Goal: Task Accomplishment & Management: Use online tool/utility

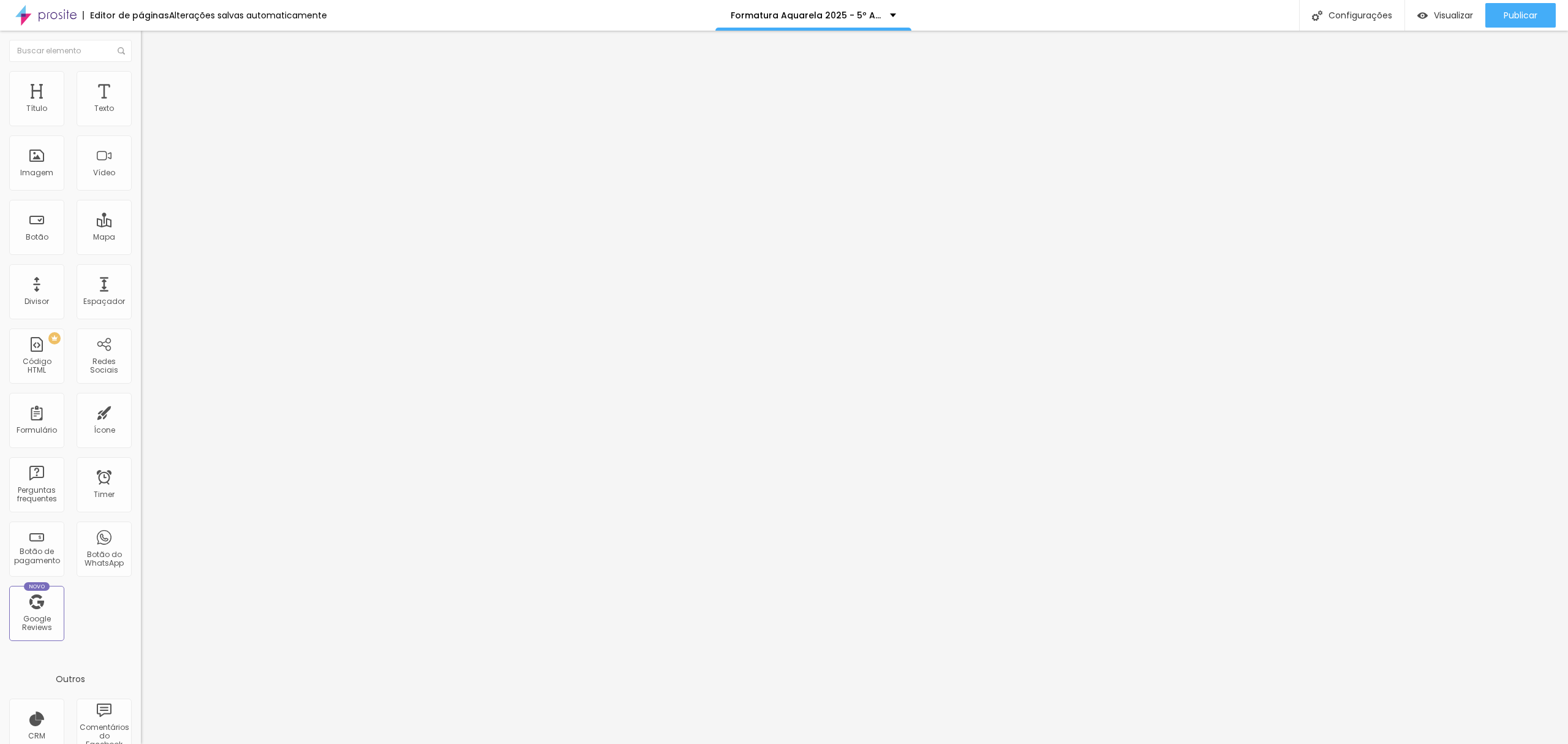
click at [141, 124] on div "Form" at bounding box center [211, 113] width 141 height 21
click at [152, 83] on span "Estilo" at bounding box center [162, 78] width 19 height 10
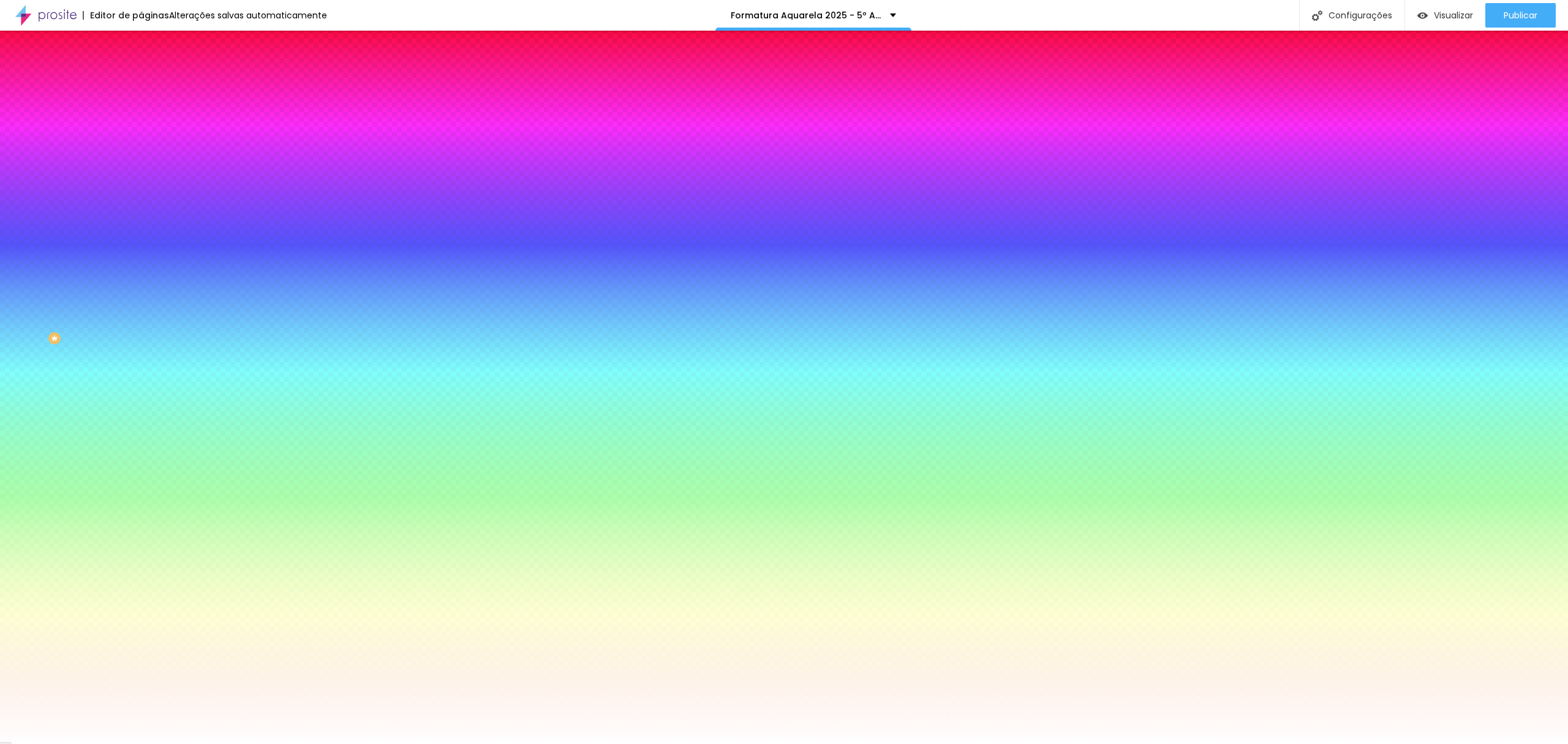
click at [141, 83] on li "Avançado" at bounding box center [211, 89] width 141 height 12
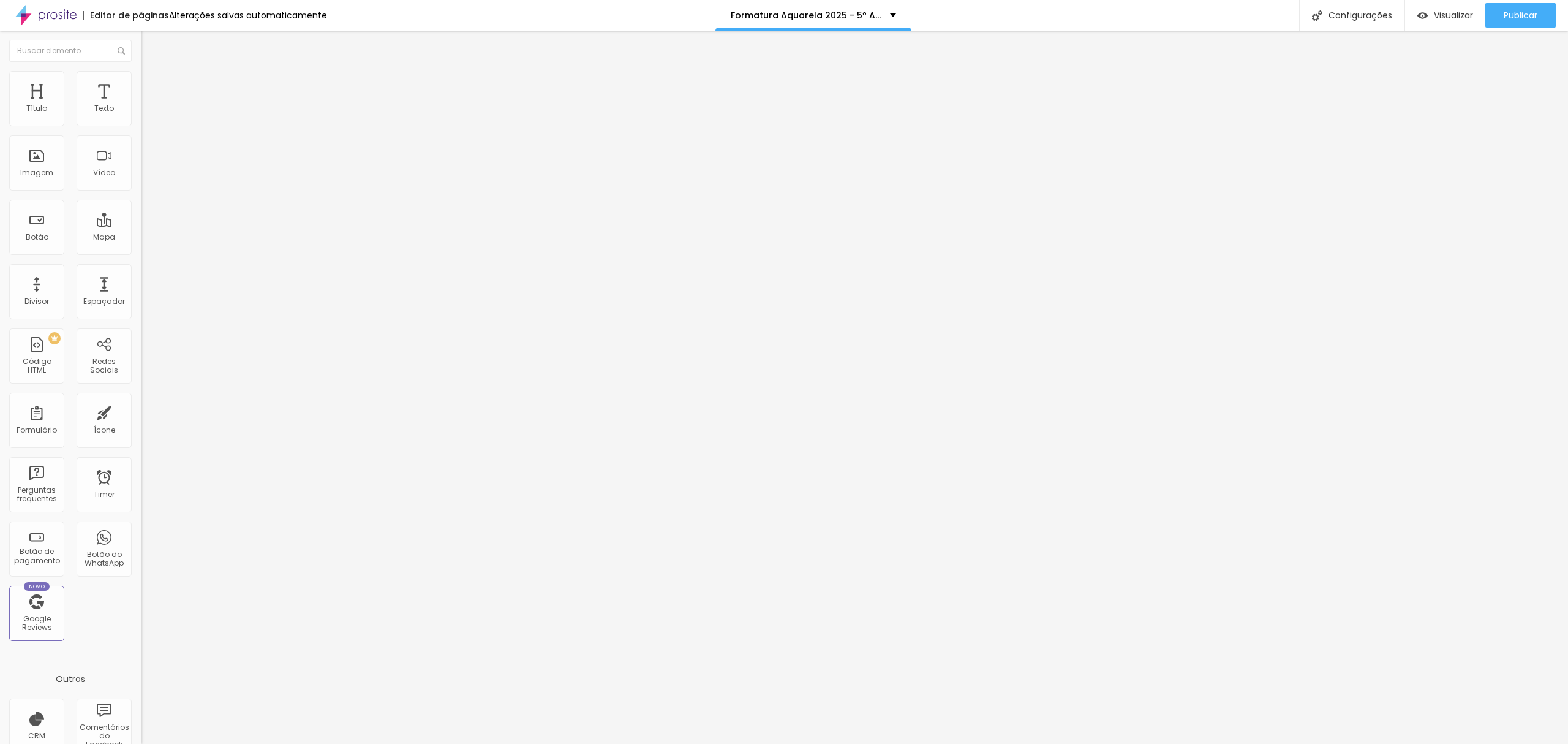
click at [141, 71] on li "Conteúdo" at bounding box center [211, 64] width 141 height 12
click at [149, 130] on div "Formatura [PERSON_NAME] (Pacote 1 - Fotografia)" at bounding box center [212, 119] width 125 height 22
click at [141, 124] on img at bounding box center [145, 128] width 8 height 8
